Goal: Information Seeking & Learning: Understand process/instructions

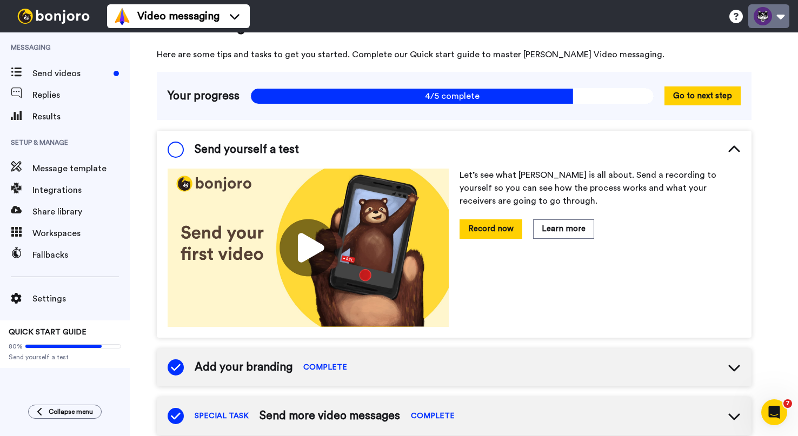
click at [763, 16] on button at bounding box center [768, 16] width 41 height 24
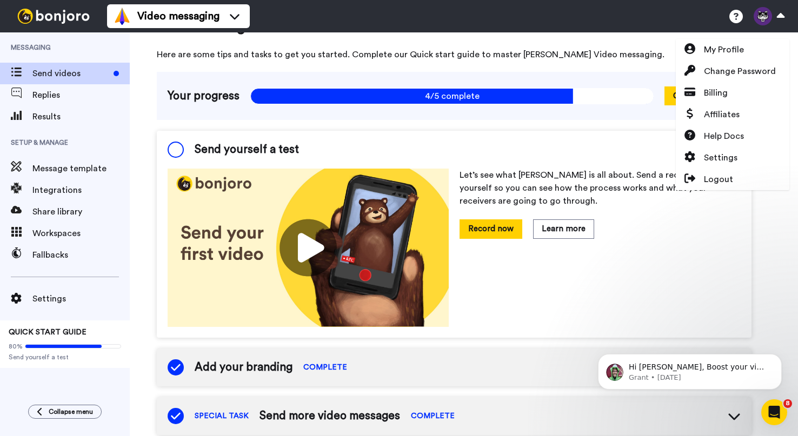
click at [64, 72] on span "Send videos" at bounding box center [70, 73] width 77 height 13
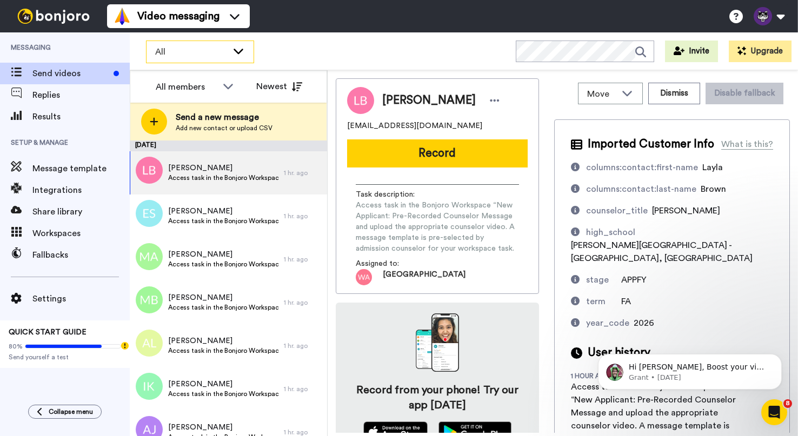
click at [211, 55] on span "All" at bounding box center [191, 51] width 72 height 13
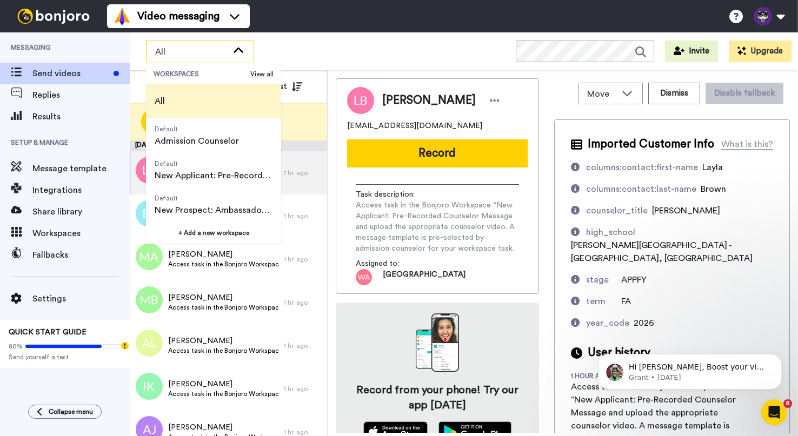
click at [349, 46] on div "All WORKSPACES View all All Default Admission Counselor Default New Applicant: …" at bounding box center [464, 51] width 668 height 38
